Goal: Task Accomplishment & Management: Manage account settings

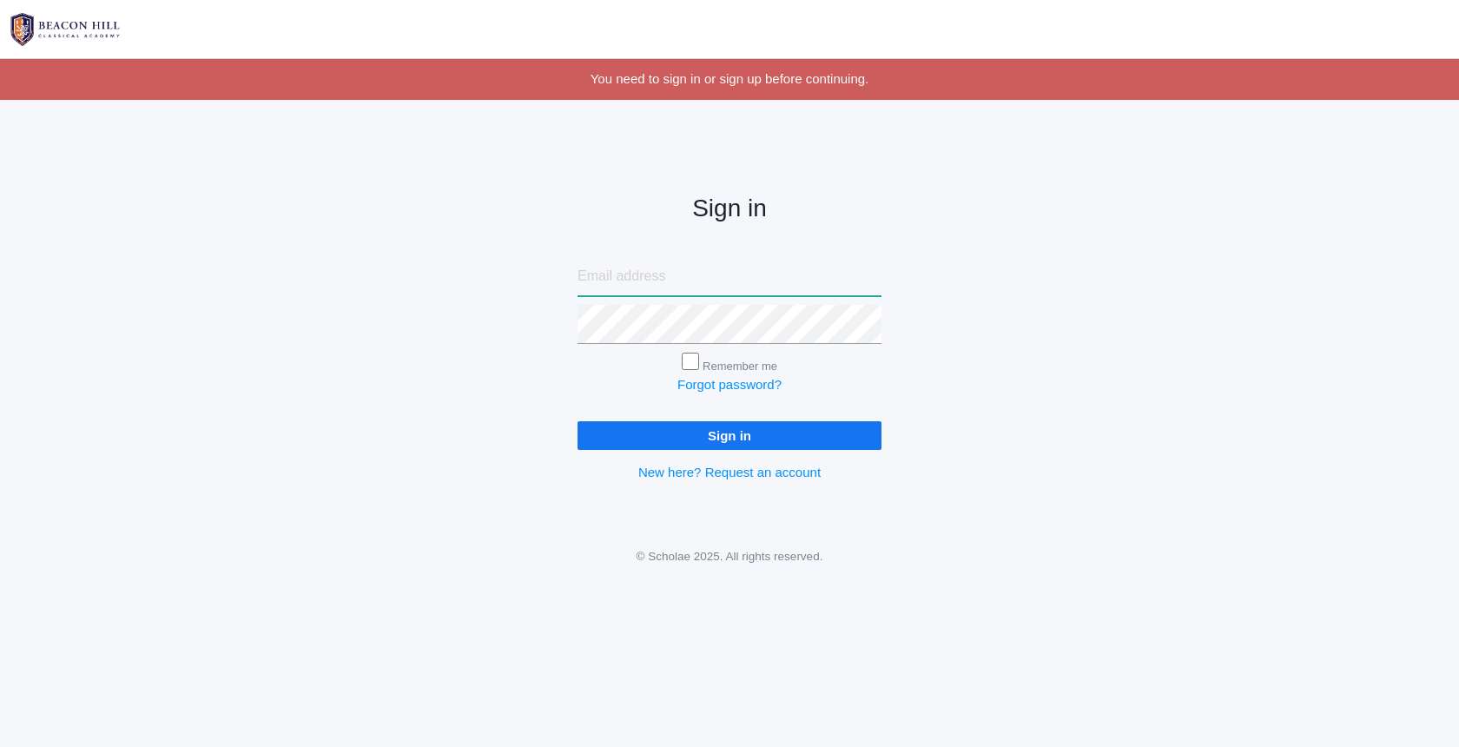
type input "[EMAIL_ADDRESS][DOMAIN_NAME]"
click at [751, 442] on input "Sign in" at bounding box center [730, 435] width 304 height 29
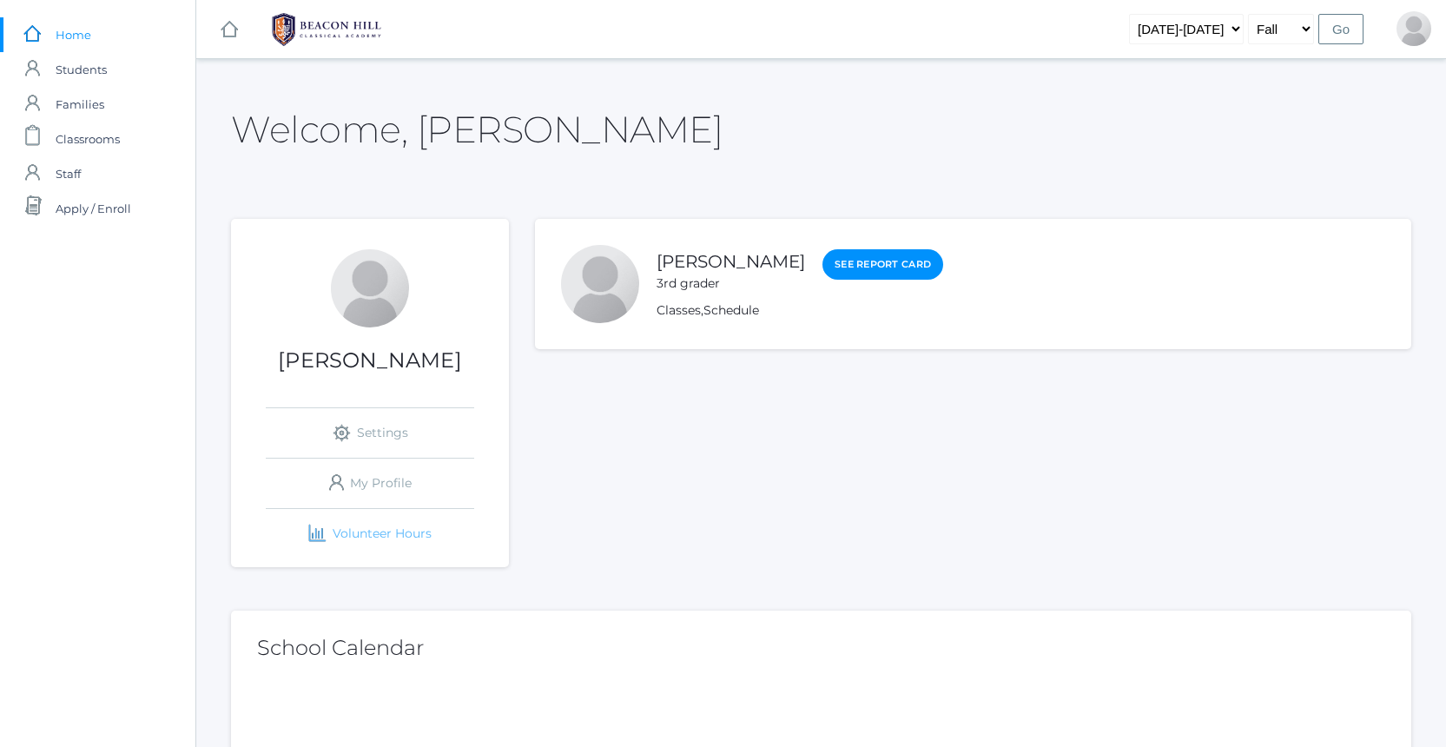
click at [375, 527] on link "icons/finance/bar-chart Created with Sketch. Volunteer Hours" at bounding box center [370, 534] width 208 height 50
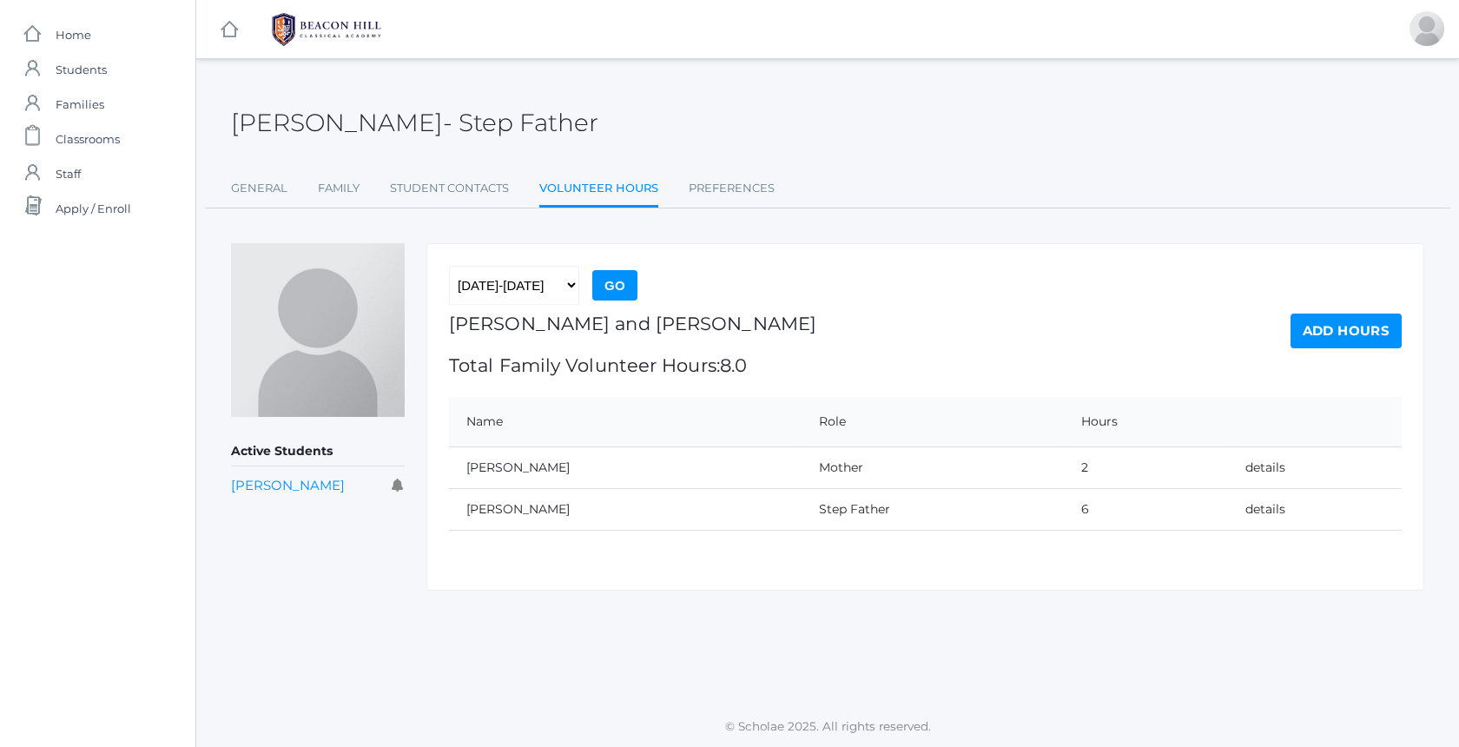
click at [1361, 320] on link "Add Hours" at bounding box center [1346, 331] width 111 height 35
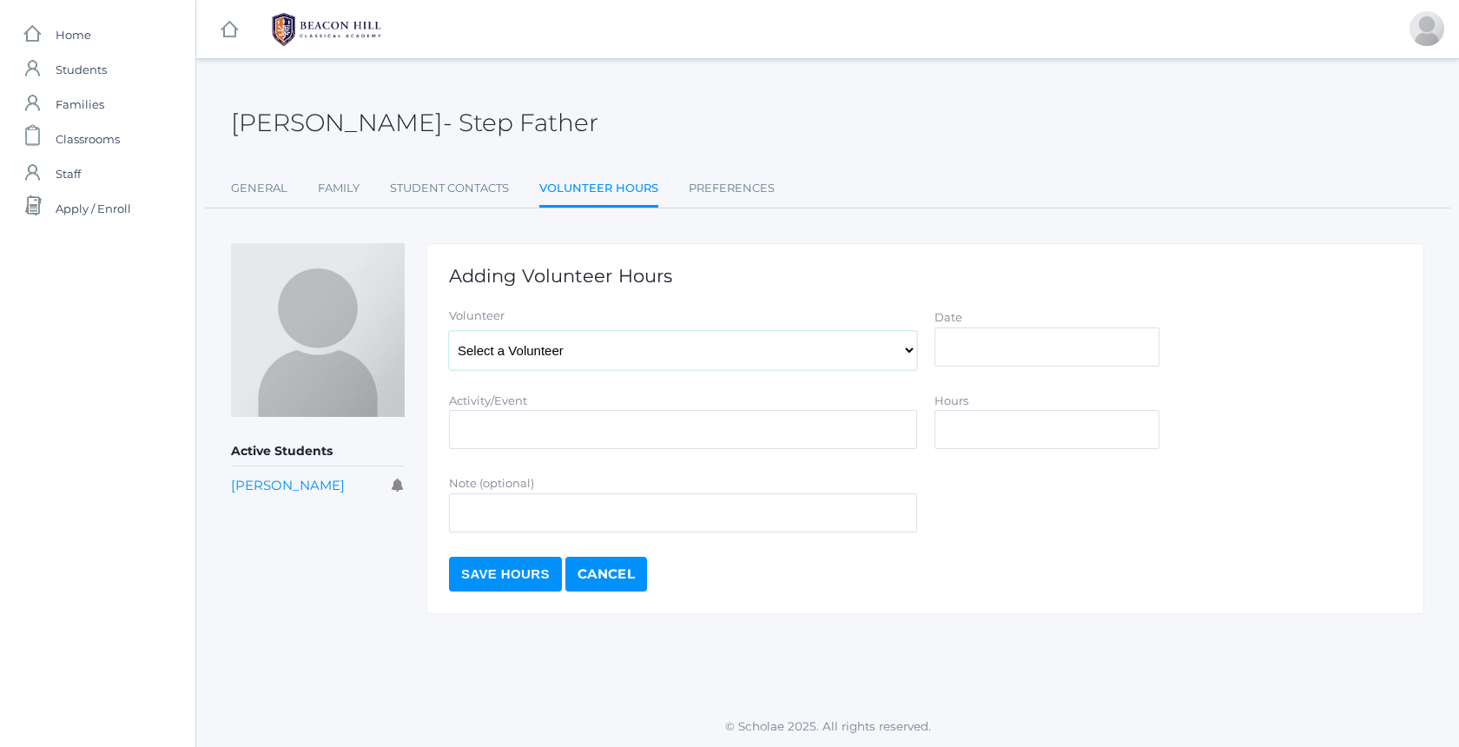
select select "4141"
click at [994, 361] on input "Date" at bounding box center [1047, 346] width 225 height 39
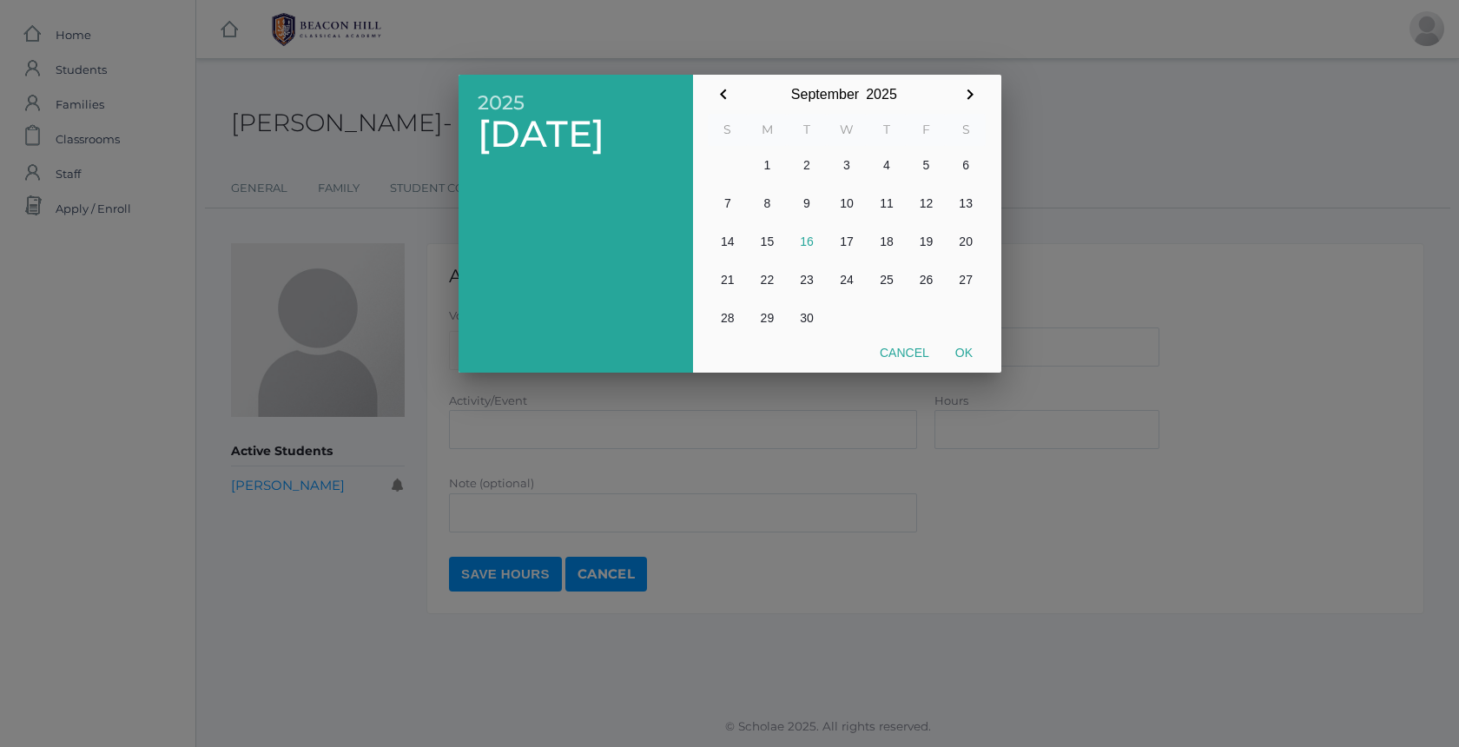
click at [799, 246] on button "16" at bounding box center [807, 241] width 40 height 38
click at [971, 354] on button "Ok" at bounding box center [963, 352] width 43 height 31
type input "[DATE]"
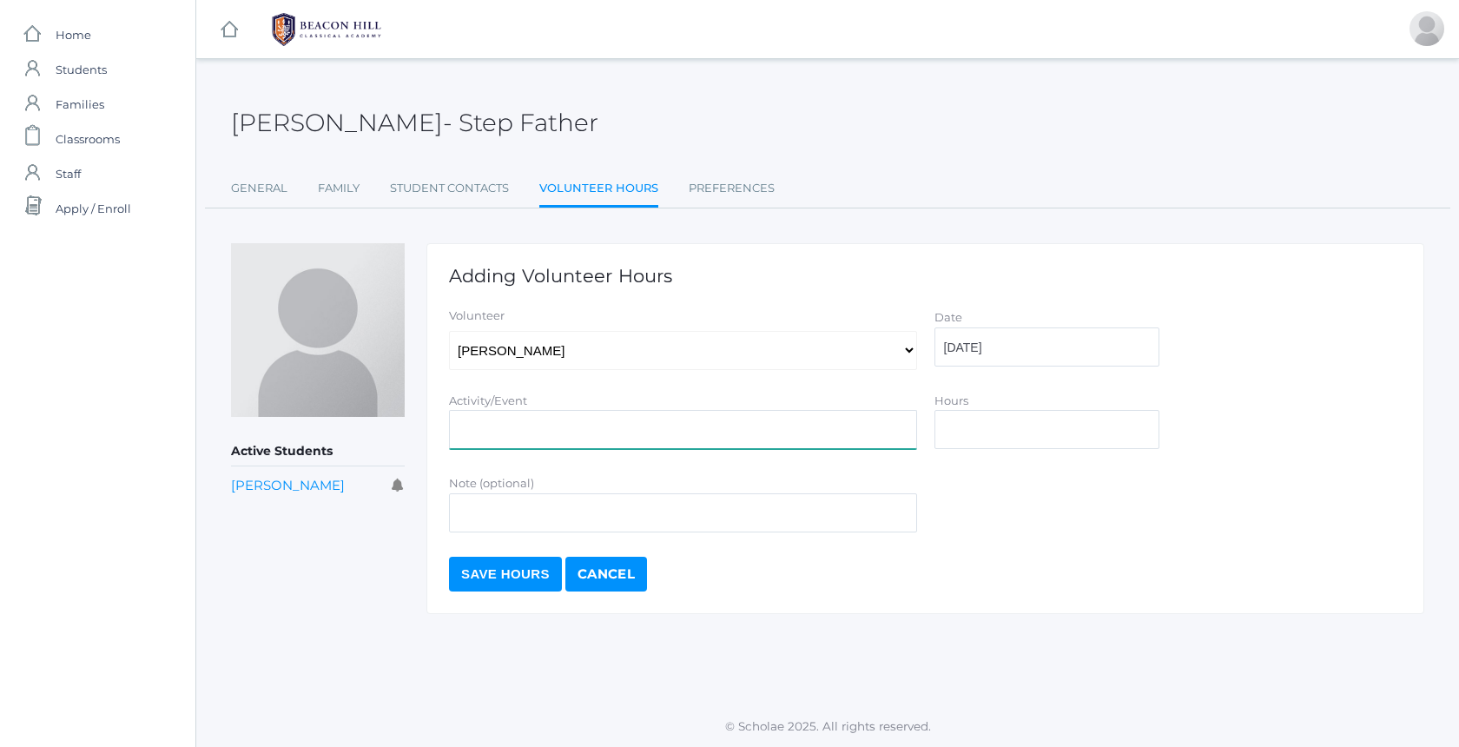
click at [743, 434] on input "Activity/Event" at bounding box center [683, 429] width 468 height 39
type input "Dad On Duty / Med Donations"
click at [1005, 446] on input "Hours" at bounding box center [1047, 429] width 225 height 39
type input "1.5"
click at [534, 568] on input "Save Hours" at bounding box center [505, 574] width 113 height 35
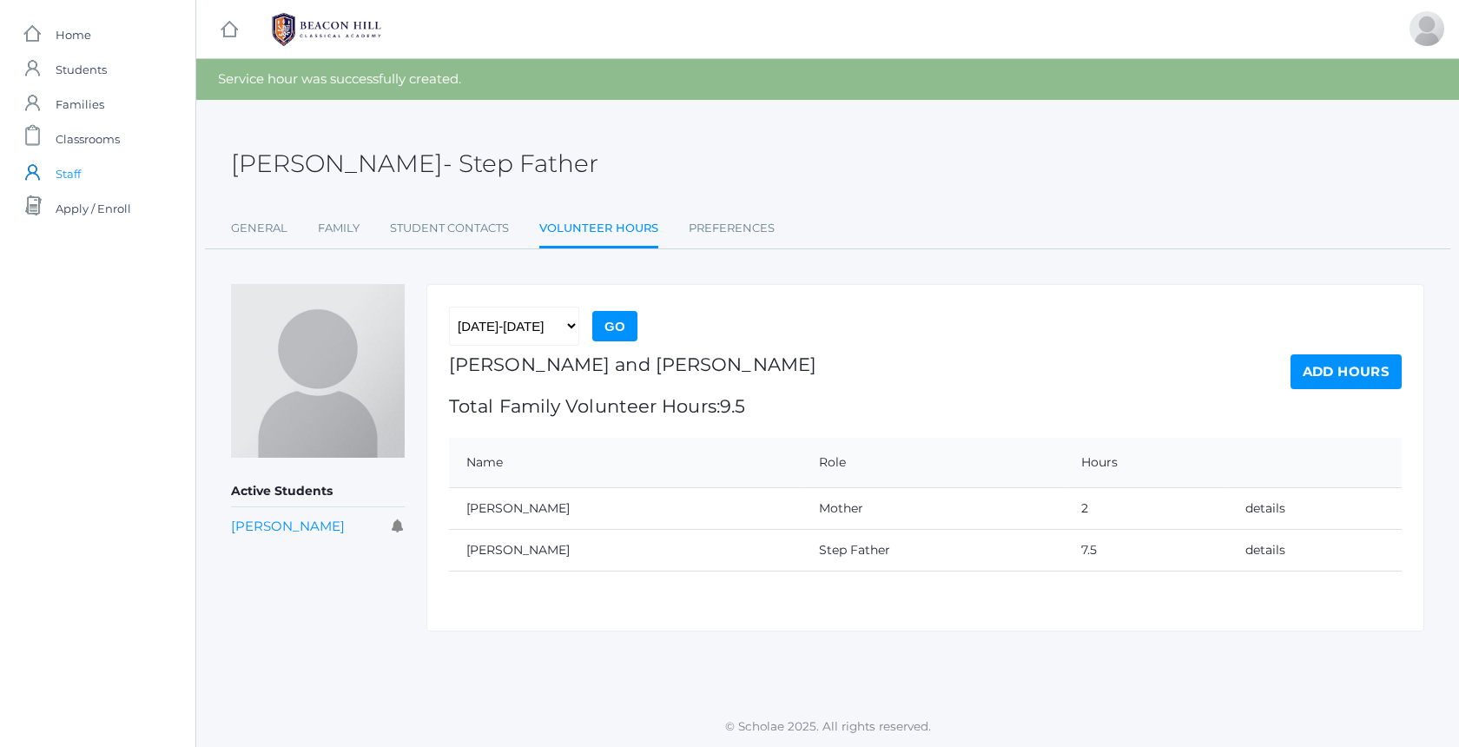
click at [106, 181] on link "icons/user/plain Created with Sketch. Staff" at bounding box center [97, 173] width 195 height 35
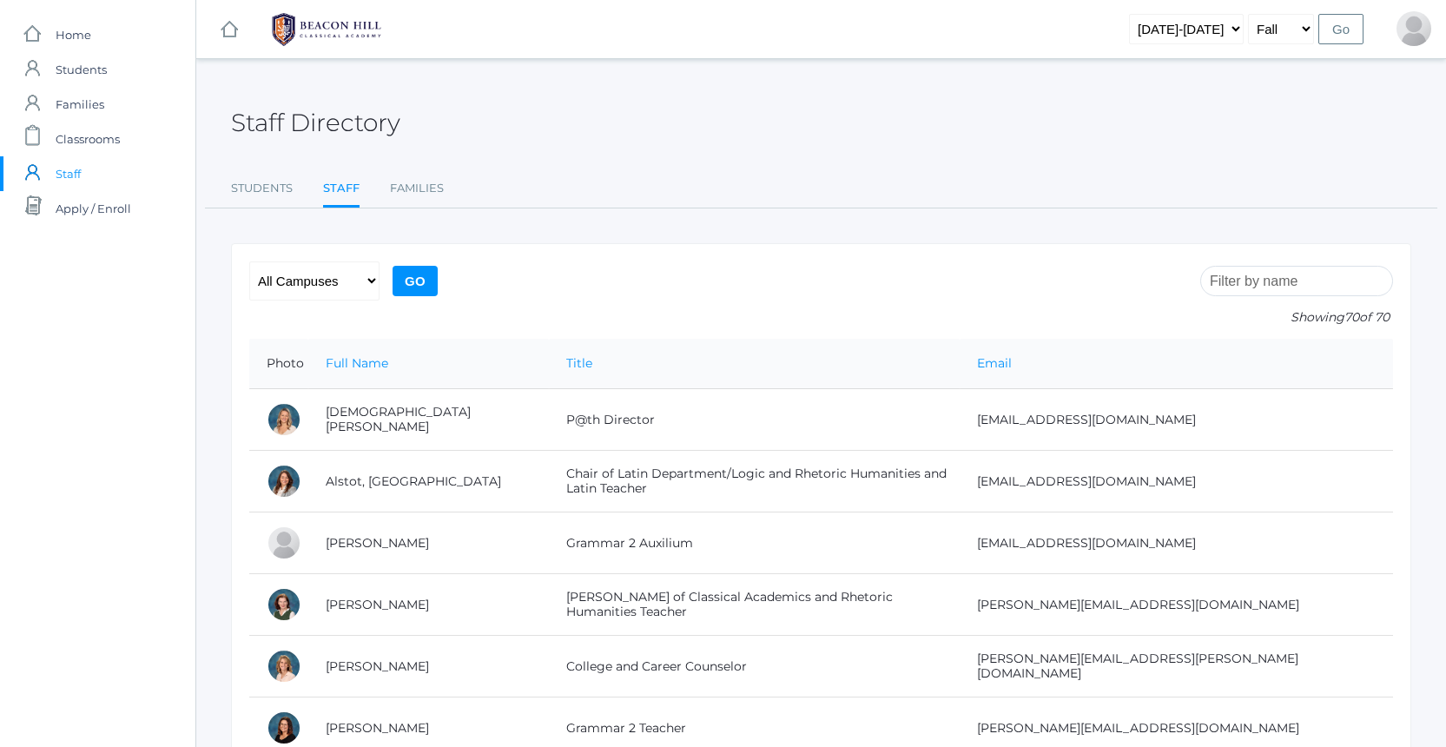
click at [1265, 273] on input "search" at bounding box center [1296, 281] width 193 height 30
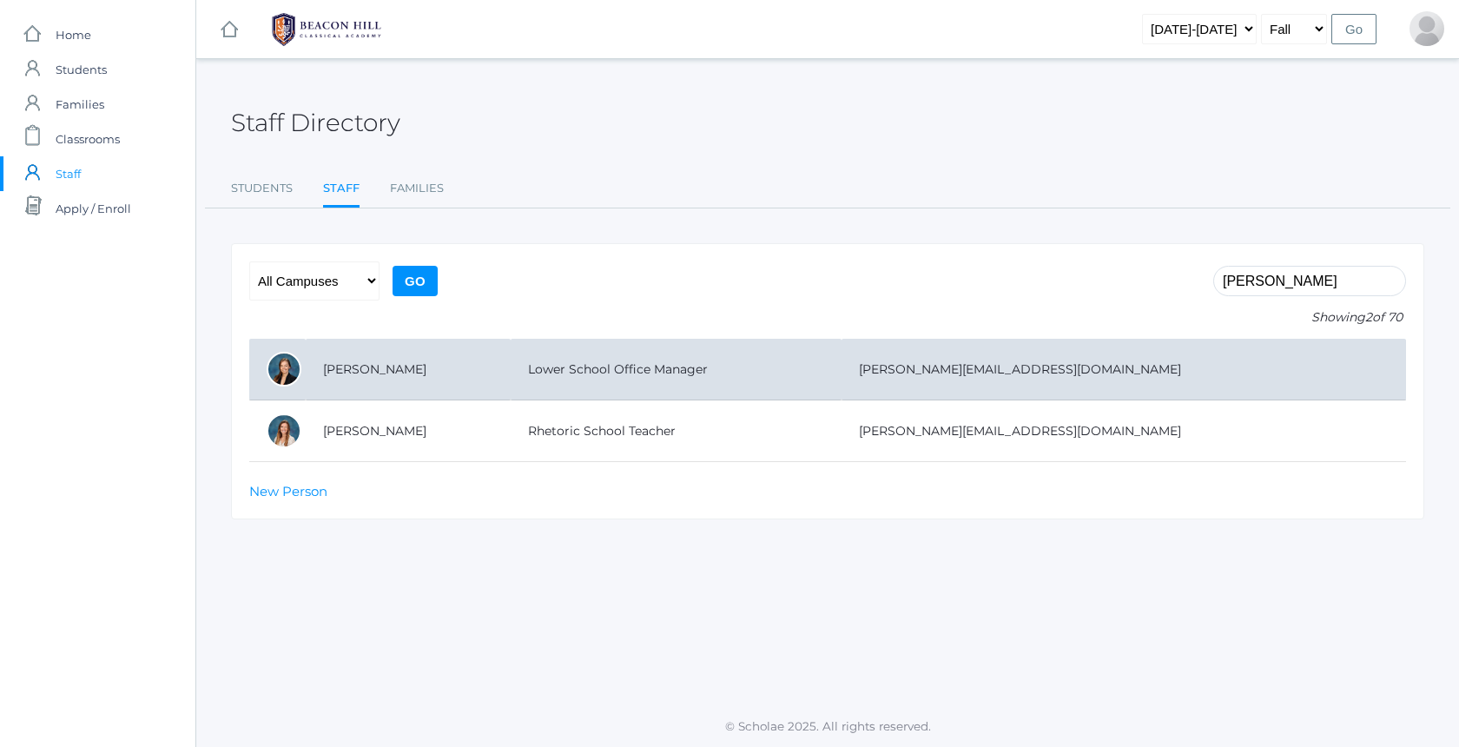
type input "smith"
click at [456, 371] on td "Smith, Allison" at bounding box center [408, 370] width 205 height 62
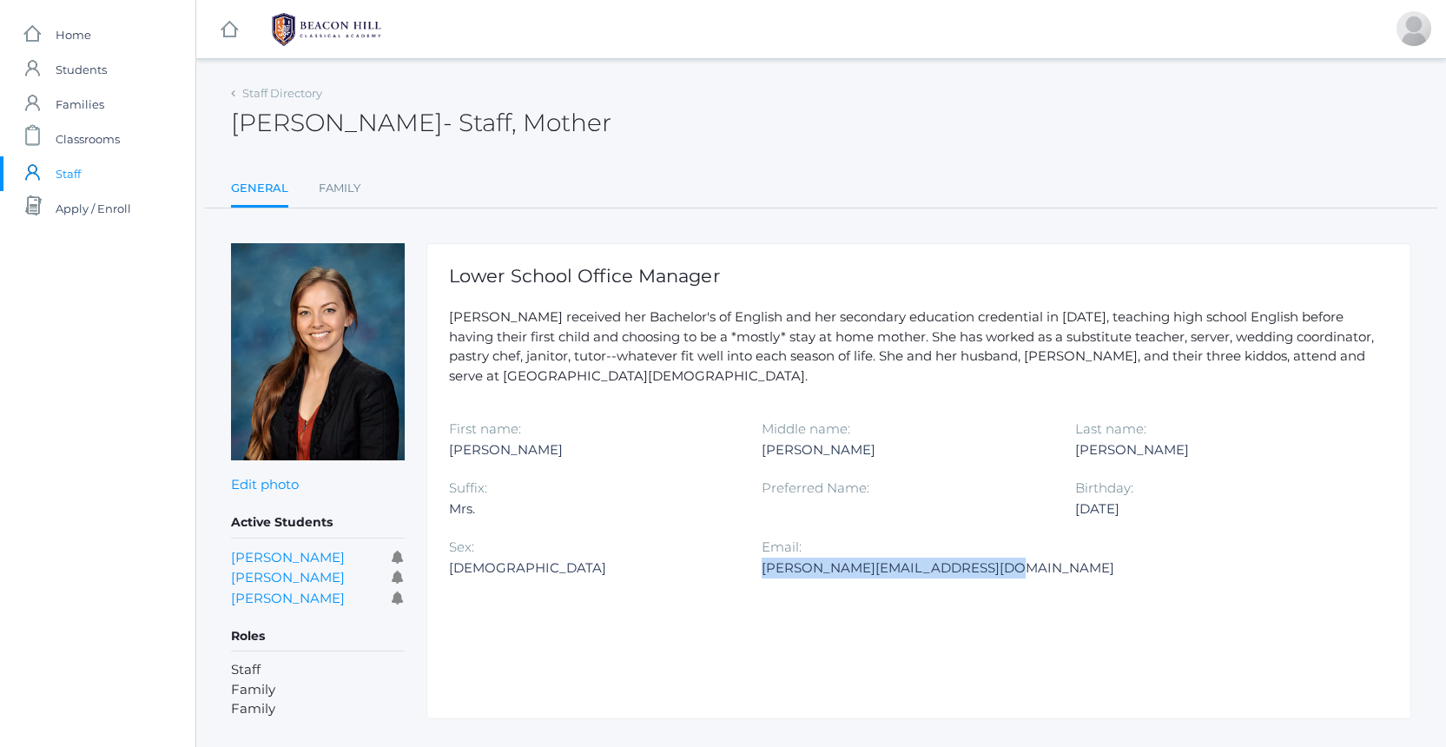
drag, startPoint x: 763, startPoint y: 565, endPoint x: 965, endPoint y: 571, distance: 202.4
click at [965, 571] on div "[PERSON_NAME][EMAIL_ADDRESS][DOMAIN_NAME]" at bounding box center [938, 568] width 353 height 21
copy div "[PERSON_NAME][EMAIL_ADDRESS][DOMAIN_NAME]"
click at [83, 40] on span "Home" at bounding box center [74, 34] width 36 height 35
